Goal: Information Seeking & Learning: Learn about a topic

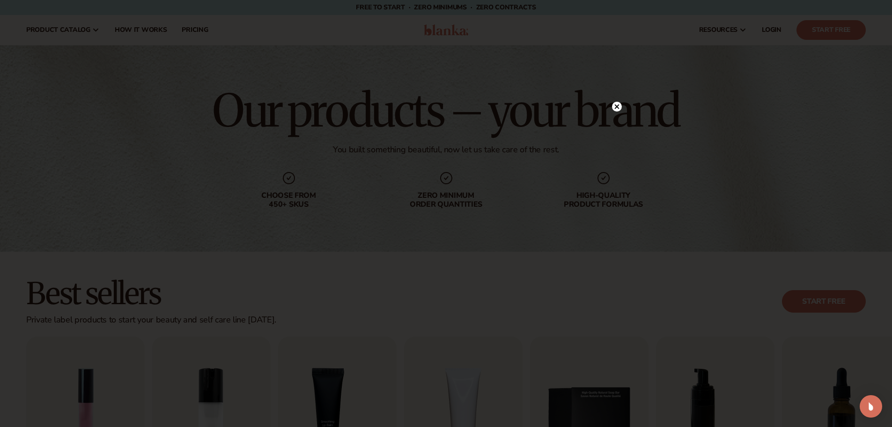
click at [617, 104] on circle at bounding box center [617, 107] width 10 height 10
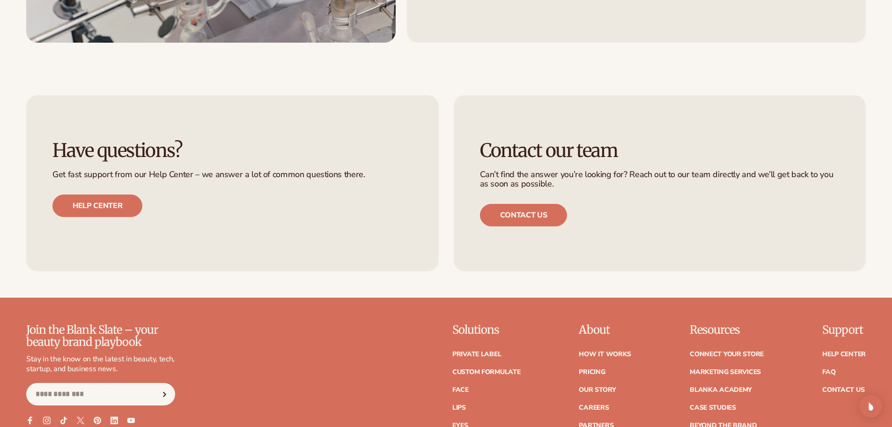
scroll to position [1732, 0]
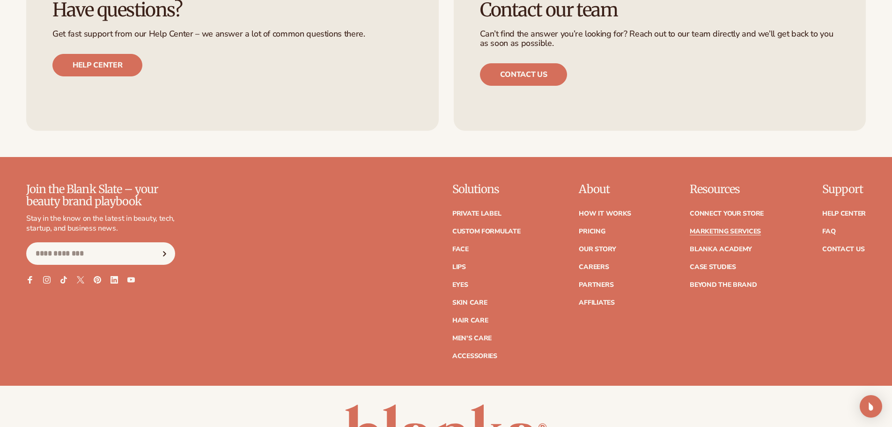
click at [704, 229] on link "Marketing services" at bounding box center [725, 231] width 71 height 7
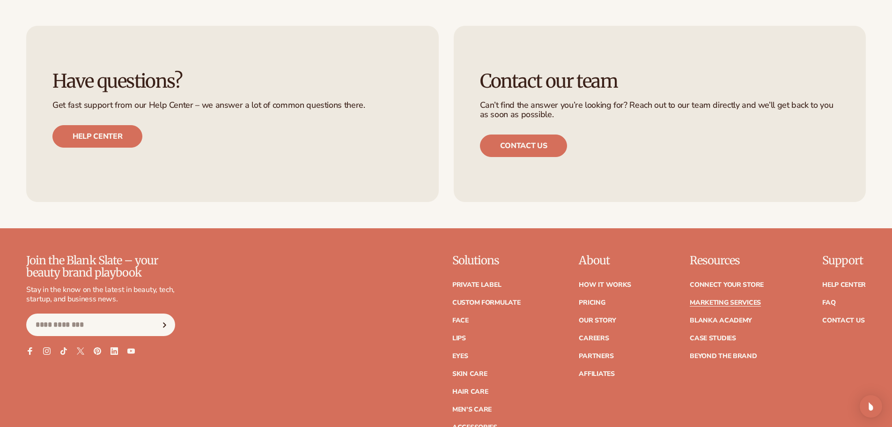
scroll to position [2248, 0]
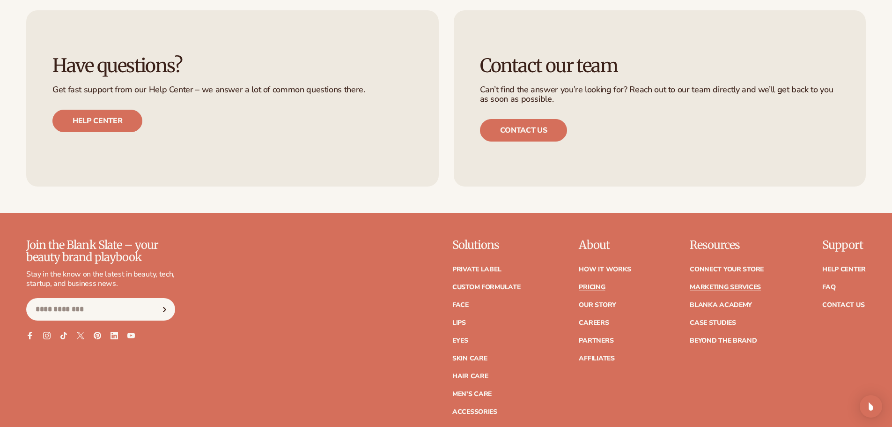
click at [591, 284] on link "Pricing" at bounding box center [592, 287] width 26 height 7
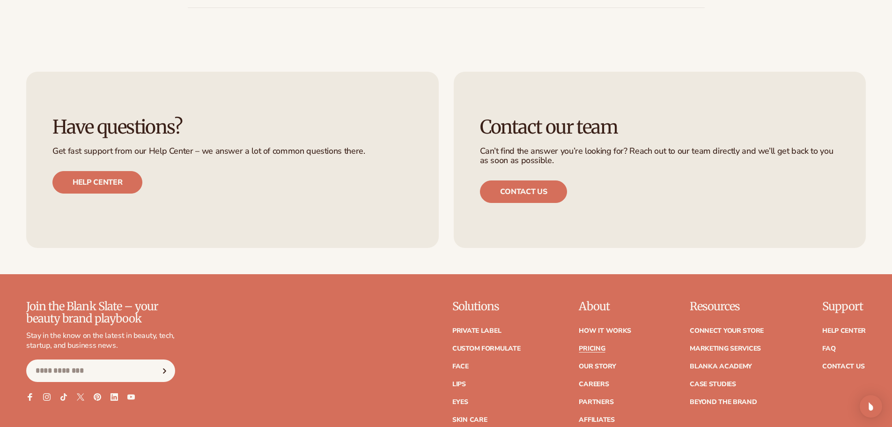
scroll to position [2054, 0]
